Goal: Information Seeking & Learning: Learn about a topic

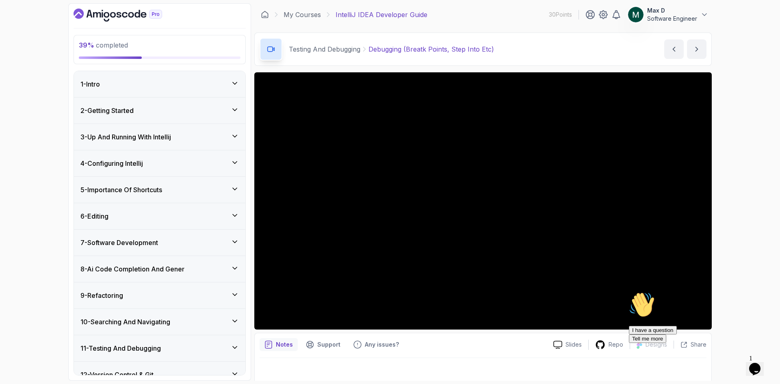
scroll to position [65, 0]
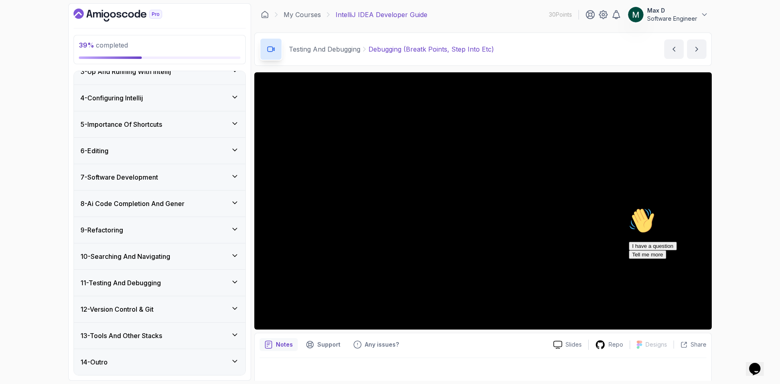
click at [236, 282] on icon at bounding box center [235, 282] width 4 height 2
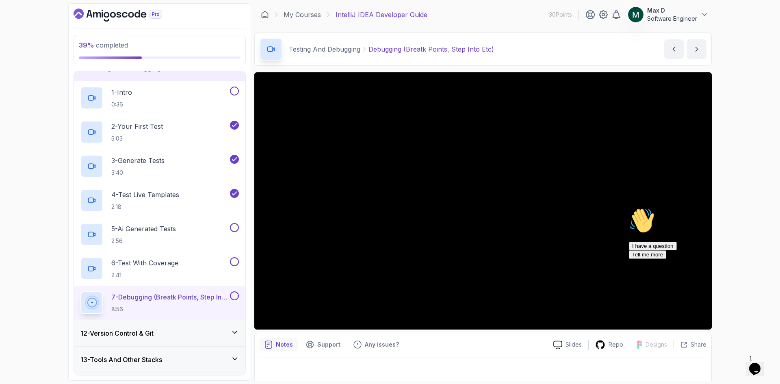
scroll to position [304, 0]
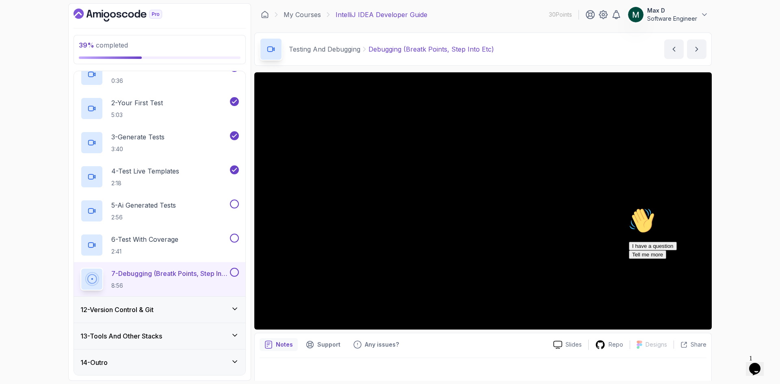
click at [232, 308] on icon at bounding box center [235, 309] width 8 height 8
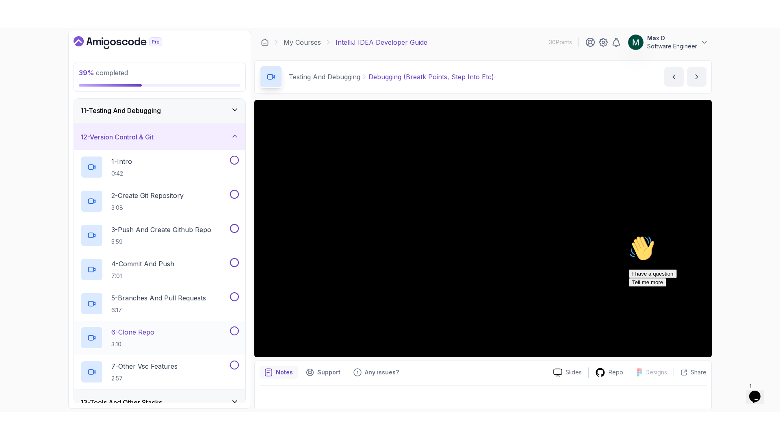
scroll to position [269, 0]
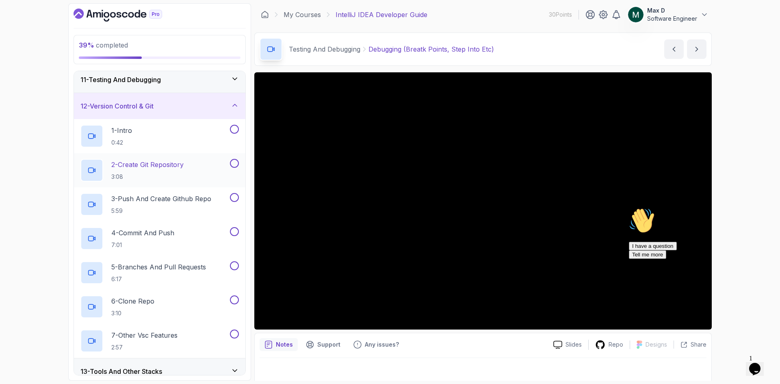
click at [166, 162] on p "2 - Create Git Repository" at bounding box center [147, 165] width 72 height 10
click at [128, 129] on p "1 - Intro" at bounding box center [121, 131] width 21 height 10
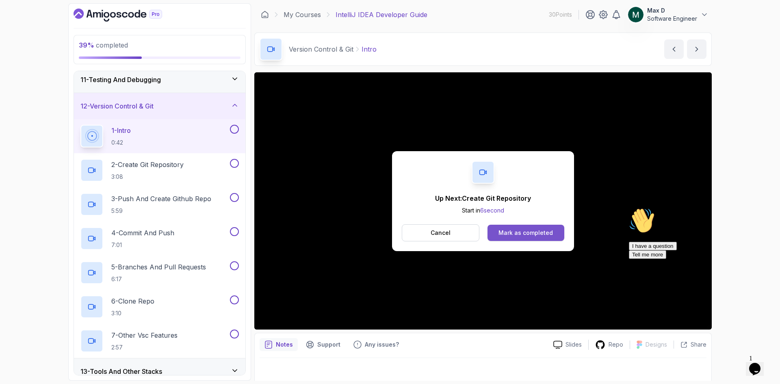
click at [511, 229] on div "Mark as completed" at bounding box center [525, 233] width 54 height 8
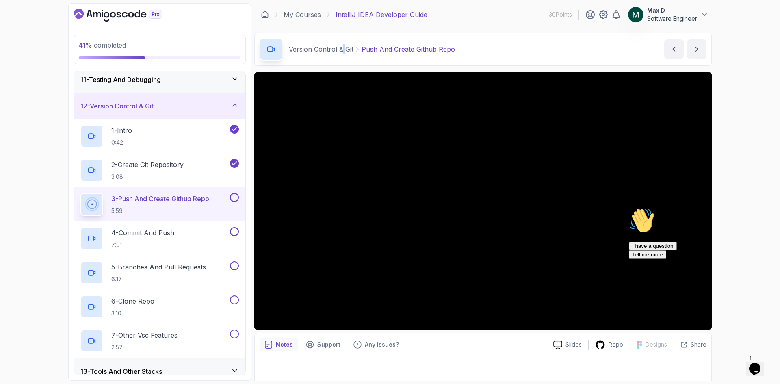
click at [344, 58] on div "Version Control & Git Push And Create Github Repo" at bounding box center [357, 49] width 195 height 23
click at [629, 259] on div "Hi! How can we help? I have a question Tell me more" at bounding box center [702, 233] width 146 height 51
click at [703, 259] on div "I have a question Tell me more" at bounding box center [702, 250] width 146 height 17
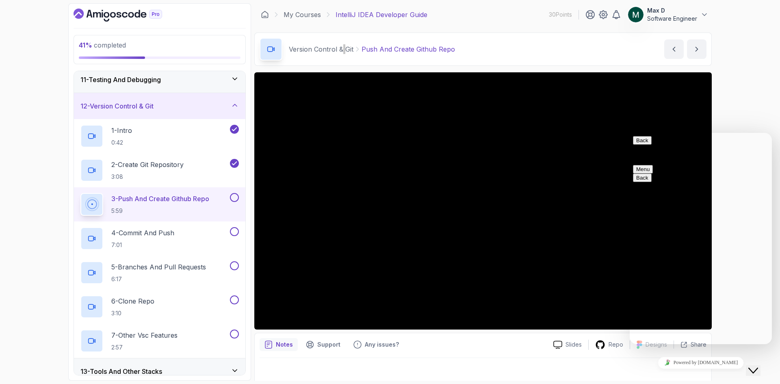
click at [760, 371] on button "Close Chat This icon closes the chat window." at bounding box center [753, 370] width 15 height 11
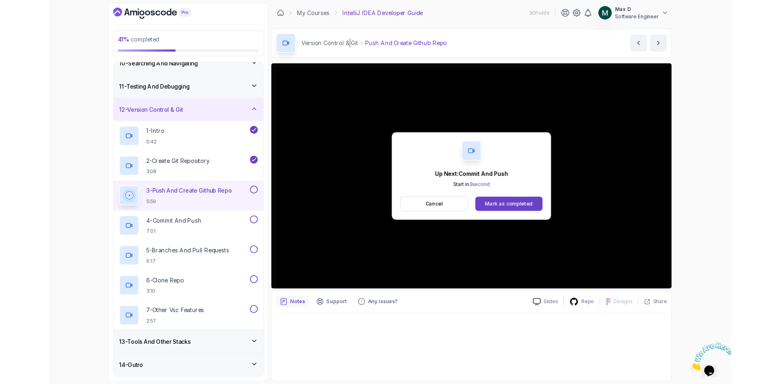
scroll to position [269, 0]
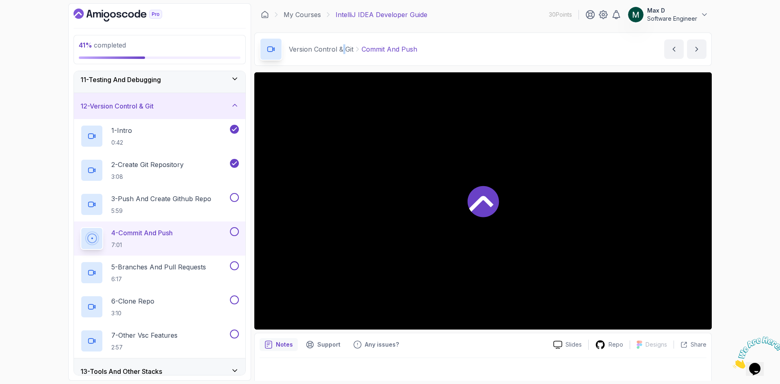
click at [156, 233] on p "4 - Commit And Push" at bounding box center [141, 233] width 61 height 10
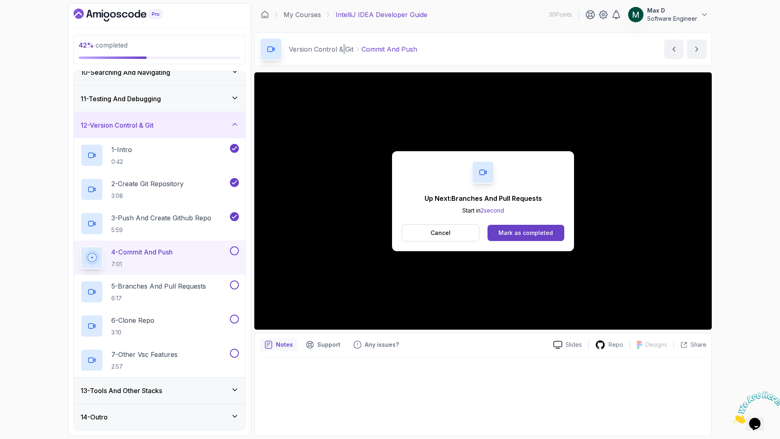
scroll to position [304, 0]
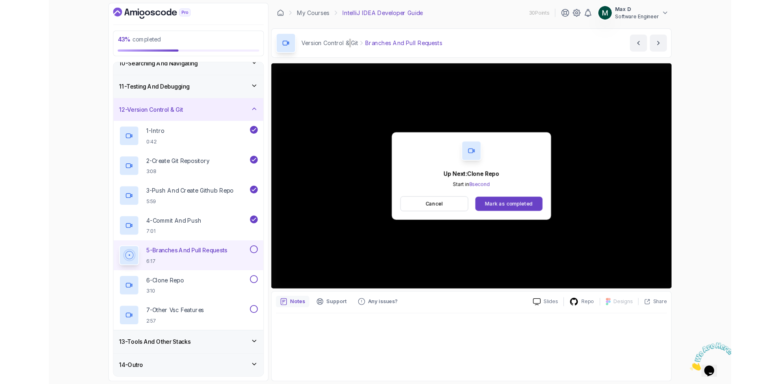
scroll to position [304, 0]
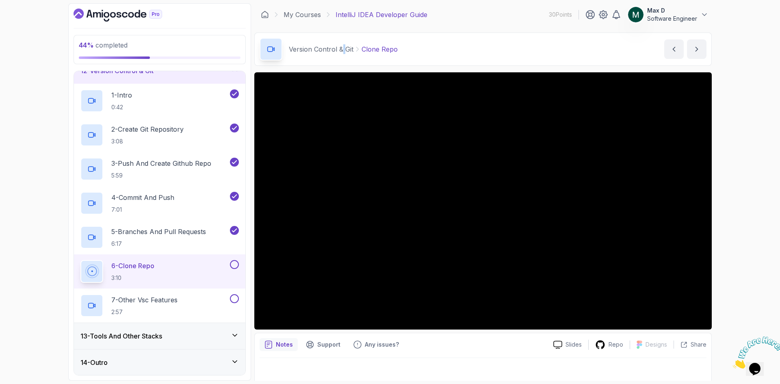
click at [143, 263] on p "6 - Clone Repo" at bounding box center [132, 266] width 43 height 10
